Goal: Information Seeking & Learning: Learn about a topic

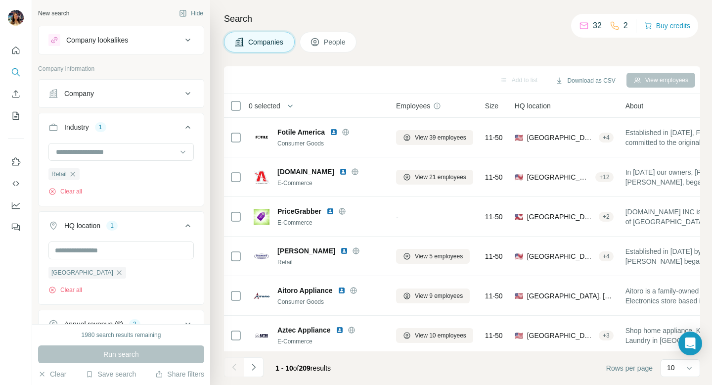
click at [145, 91] on div "Company" at bounding box center [115, 94] width 134 height 10
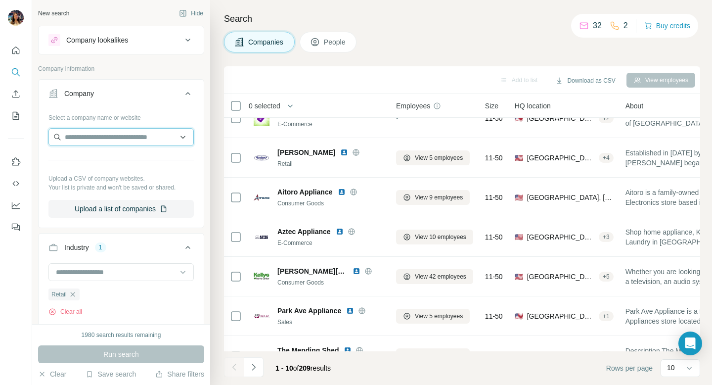
click at [98, 140] on input "text" at bounding box center [120, 137] width 145 height 18
paste input "**********"
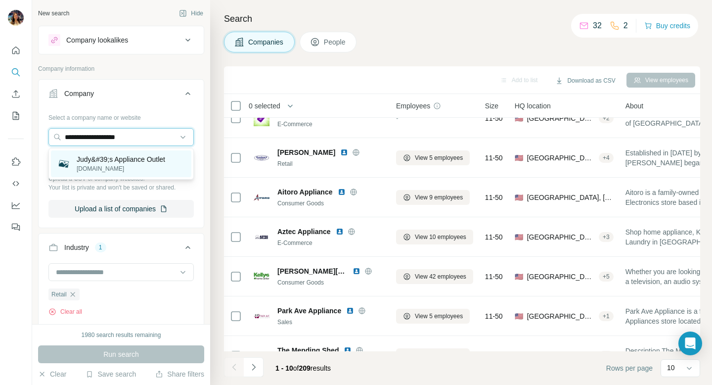
type input "**********"
click at [160, 168] on p "[DOMAIN_NAME]" at bounding box center [121, 168] width 89 height 9
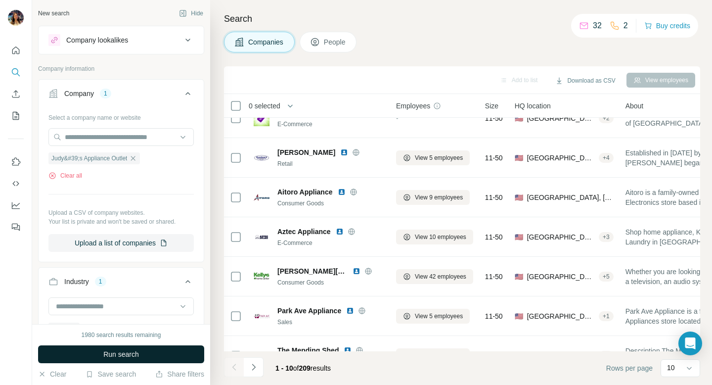
click at [145, 350] on button "Run search" at bounding box center [121, 354] width 166 height 18
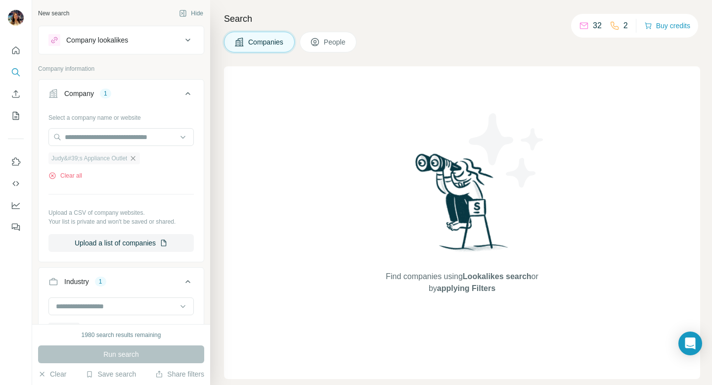
click at [137, 158] on icon "button" at bounding box center [133, 158] width 8 height 8
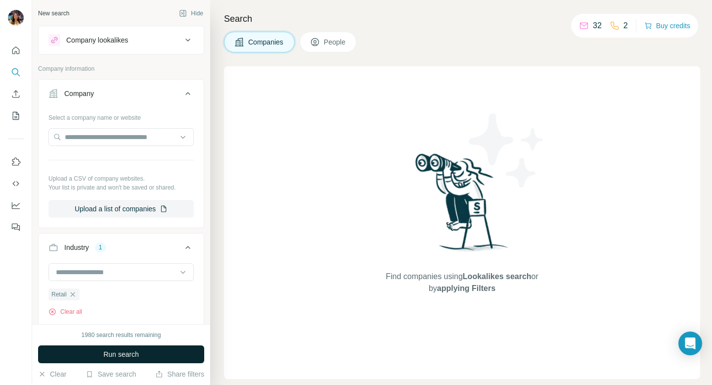
click at [136, 350] on span "Run search" at bounding box center [121, 354] width 36 height 10
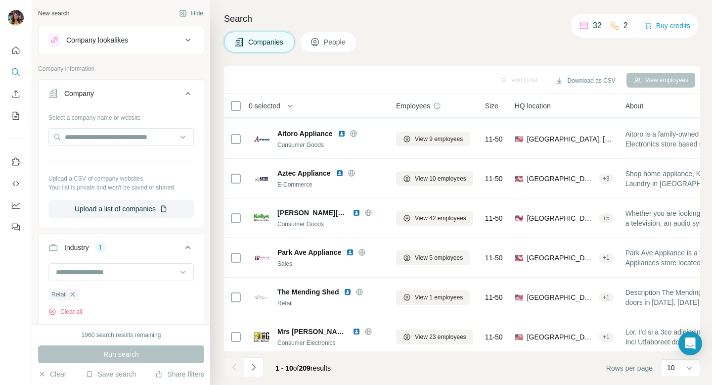
scroll to position [162, 0]
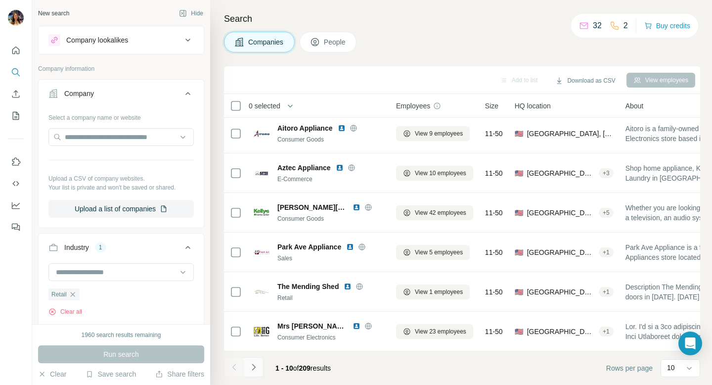
click at [251, 366] on icon "Navigate to next page" at bounding box center [254, 367] width 10 height 10
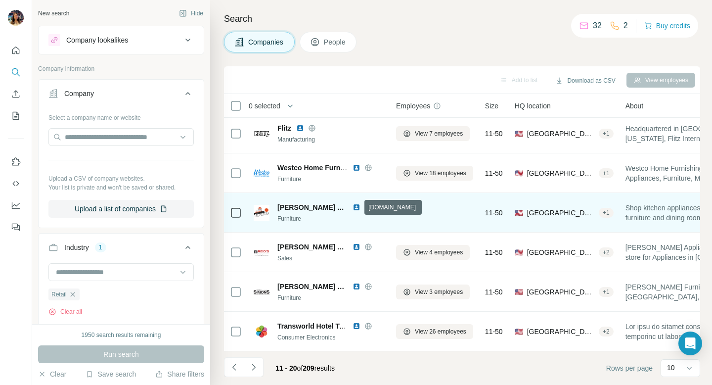
click at [365, 203] on icon at bounding box center [369, 207] width 8 height 8
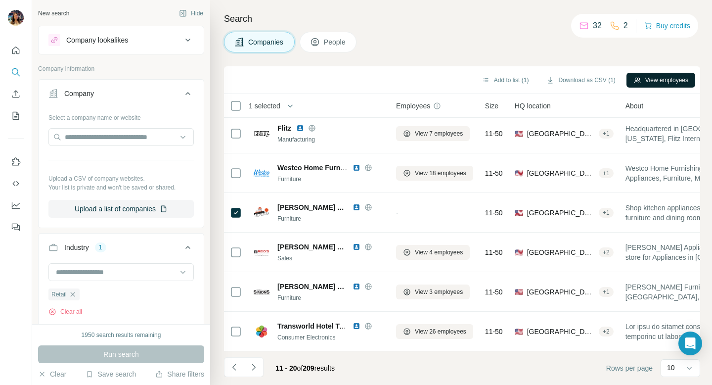
click at [657, 77] on button "View employees" at bounding box center [661, 80] width 69 height 15
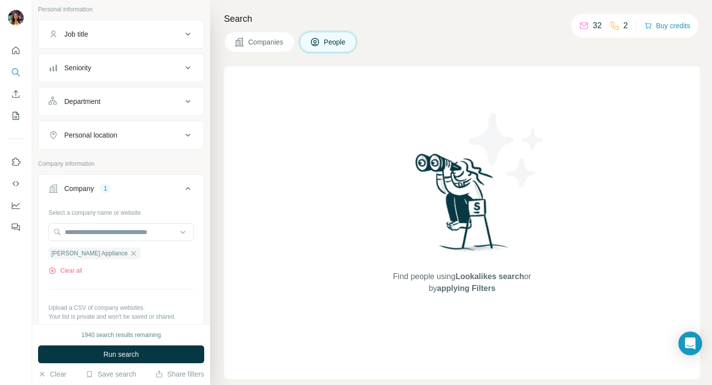
scroll to position [81, 0]
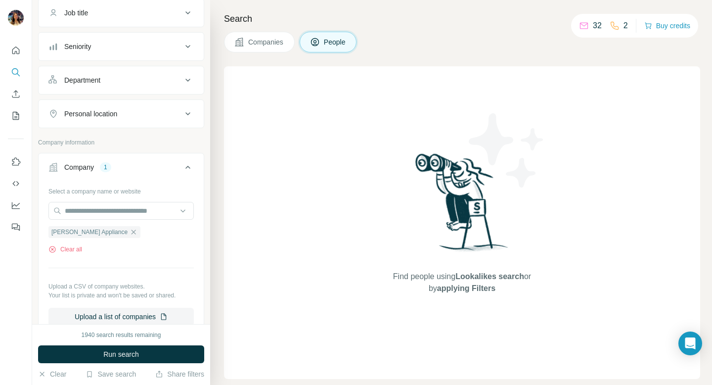
click at [272, 37] on span "Companies" at bounding box center [266, 42] width 36 height 10
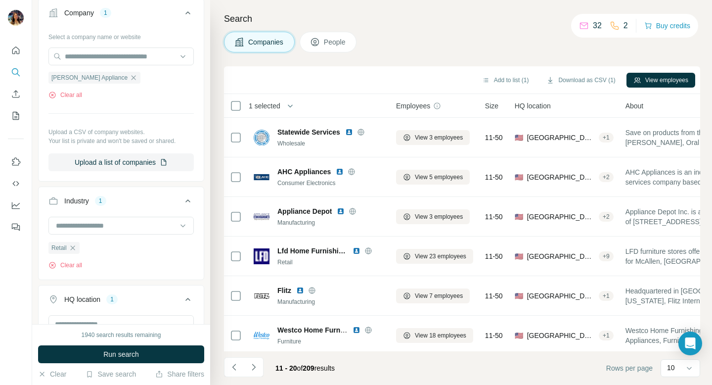
scroll to position [0, 0]
